Goal: Transaction & Acquisition: Book appointment/travel/reservation

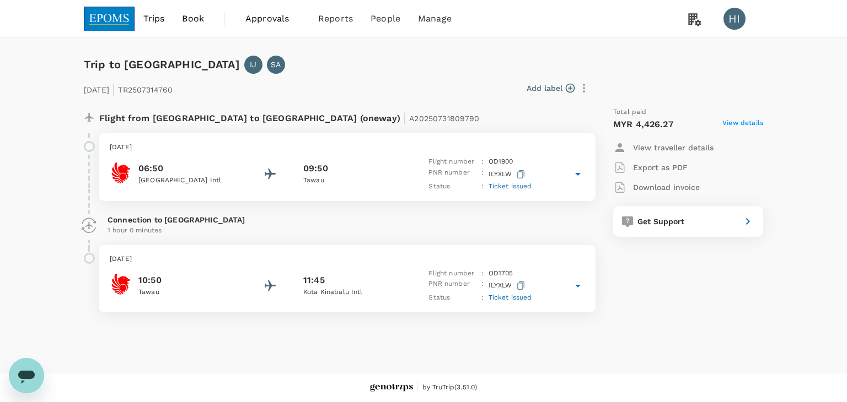
click at [108, 12] on img at bounding box center [109, 19] width 51 height 24
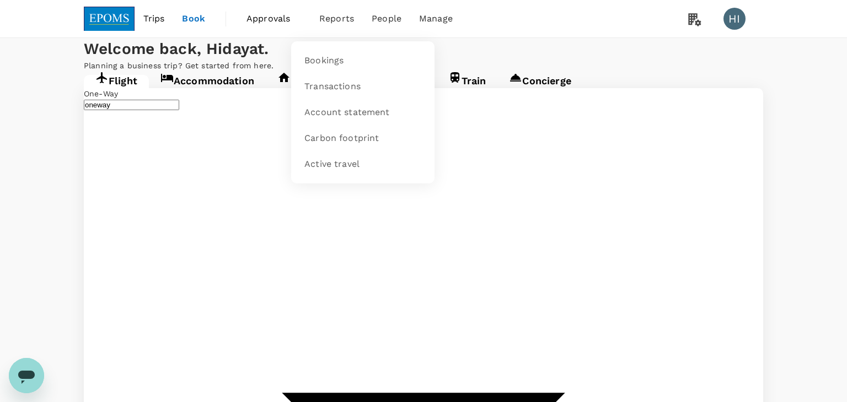
type input "[PERSON_NAME] (JHB)"
type input "Kuala Lumpur Intl ([GEOGRAPHIC_DATA])"
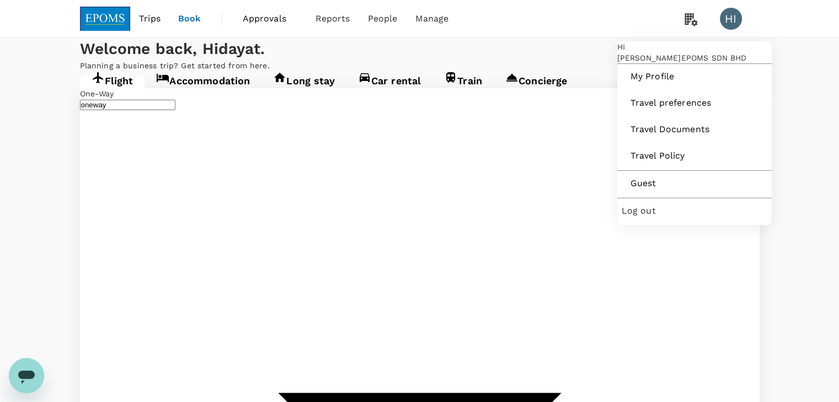
type input "[PERSON_NAME] (JHB)"
type input "Kuala Lumpur Intl ([GEOGRAPHIC_DATA])"
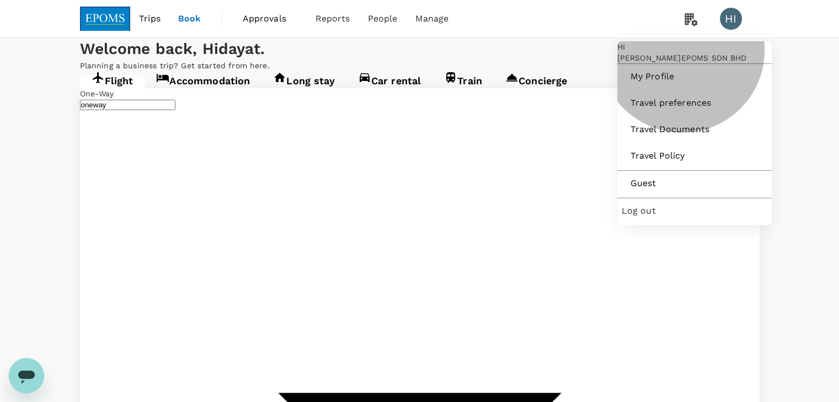
click at [686, 218] on span "Log out" at bounding box center [694, 211] width 146 height 13
type input "[PERSON_NAME] (JHB)"
type input "Kuala Lumpur Intl ([GEOGRAPHIC_DATA])"
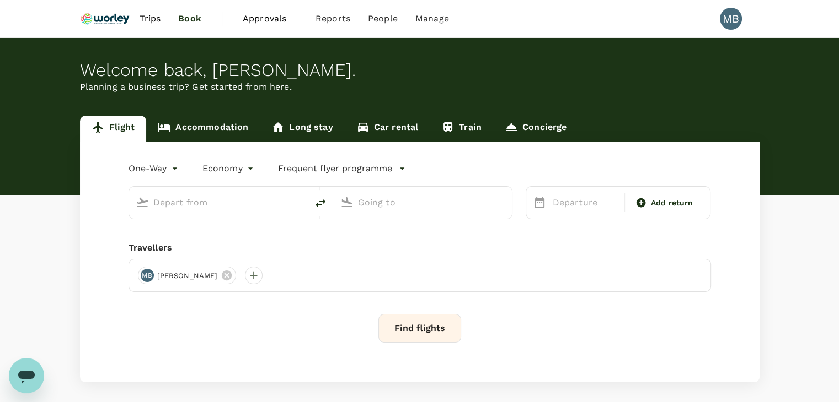
type input "roundtrip"
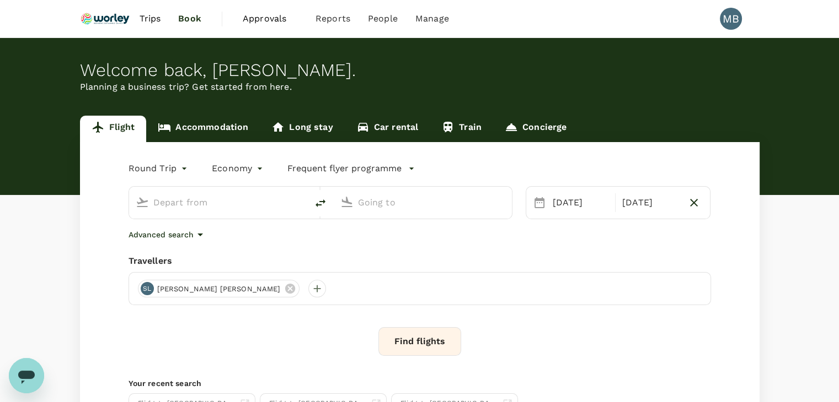
type input "Miri Intl (MYY)"
type input "Kuala Lumpur Intl ([GEOGRAPHIC_DATA])"
